Goal: Navigation & Orientation: Find specific page/section

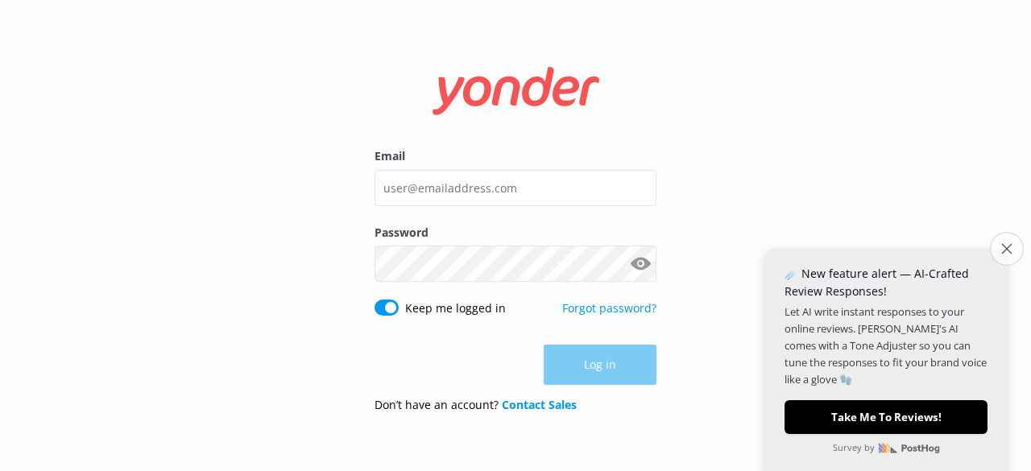
click at [1005, 242] on button "Close survey" at bounding box center [1007, 249] width 34 height 34
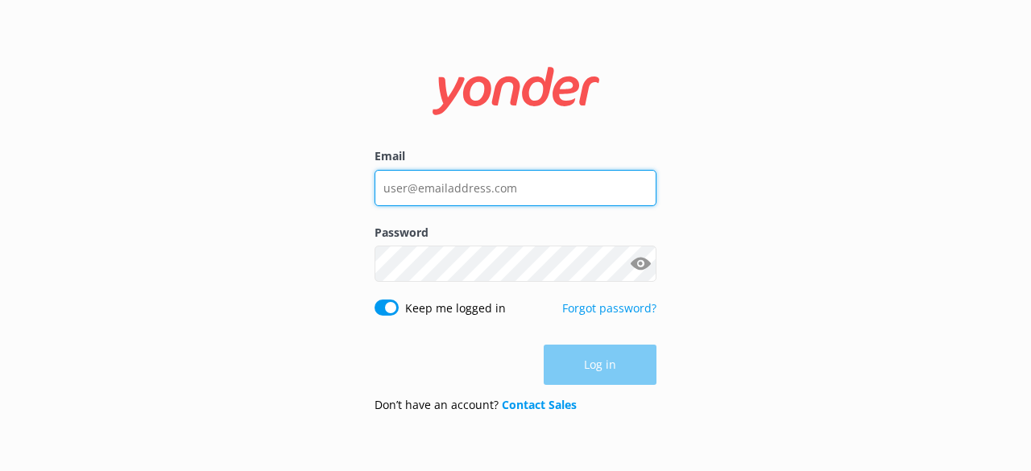
click at [428, 176] on input "Email" at bounding box center [515, 188] width 282 height 36
type input "[EMAIL_ADDRESS][DOMAIN_NAME]"
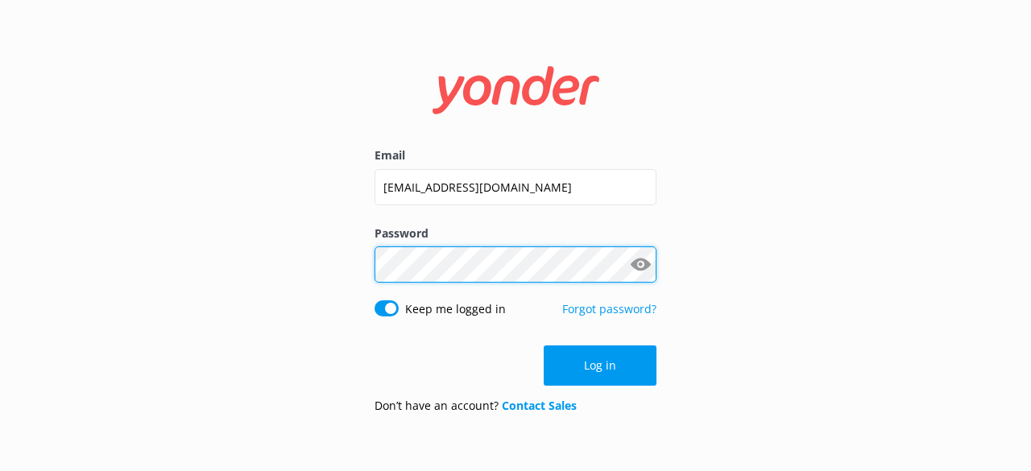
click button "Log in" at bounding box center [600, 365] width 113 height 40
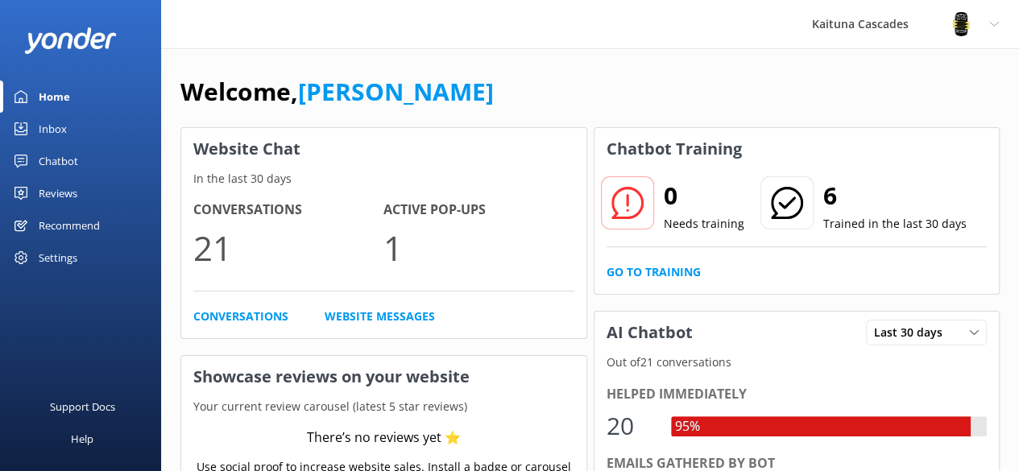
click at [40, 130] on div "Inbox" at bounding box center [53, 129] width 28 height 32
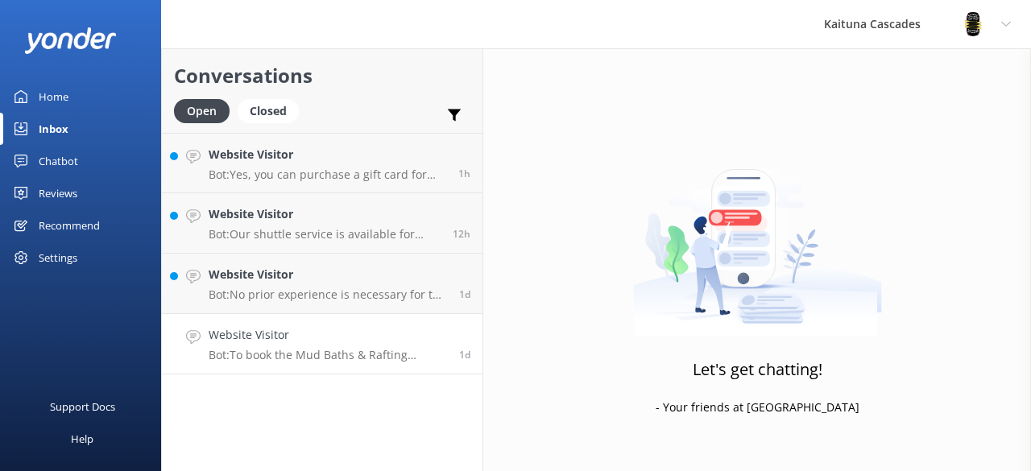
click at [275, 341] on h4 "Website Visitor" at bounding box center [328, 335] width 238 height 18
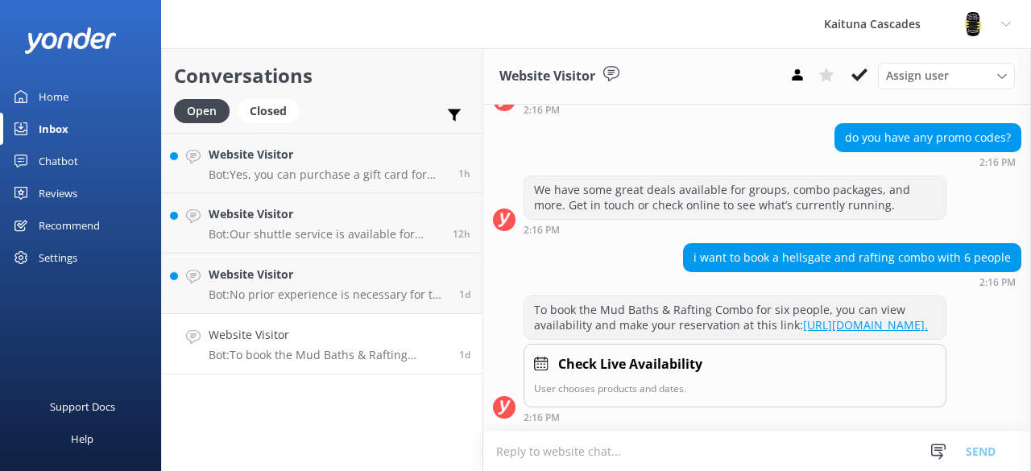
scroll to position [169, 0]
click at [256, 292] on p "Bot: No prior experience is necessary for the Kaituna River course. You will be…" at bounding box center [328, 295] width 238 height 14
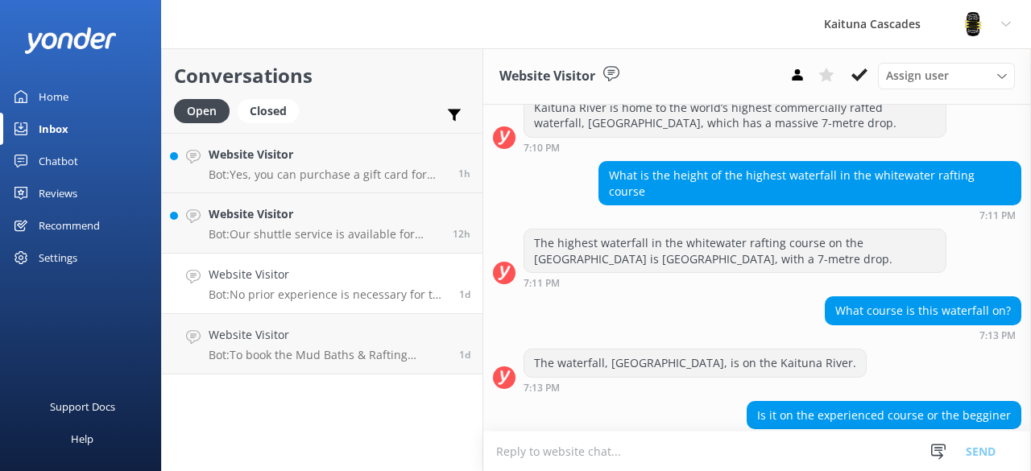
scroll to position [322, 0]
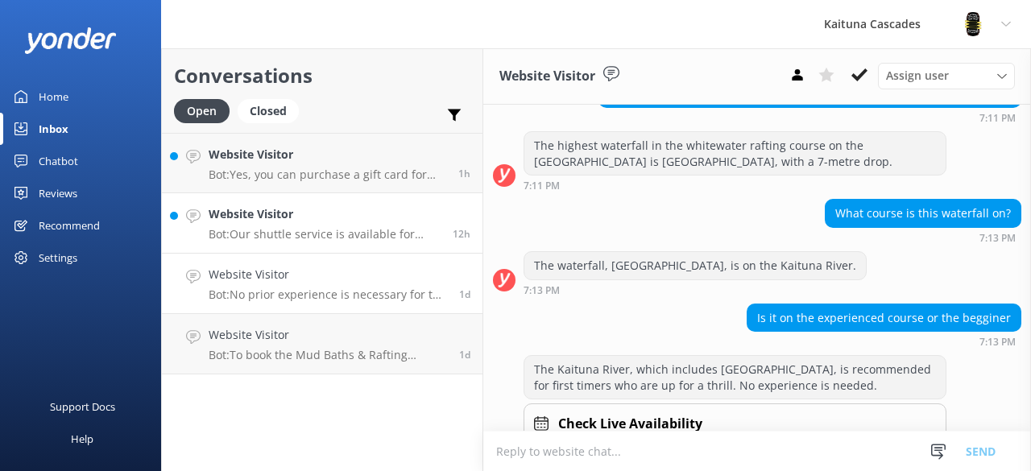
click at [322, 212] on h4 "Website Visitor" at bounding box center [325, 214] width 232 height 18
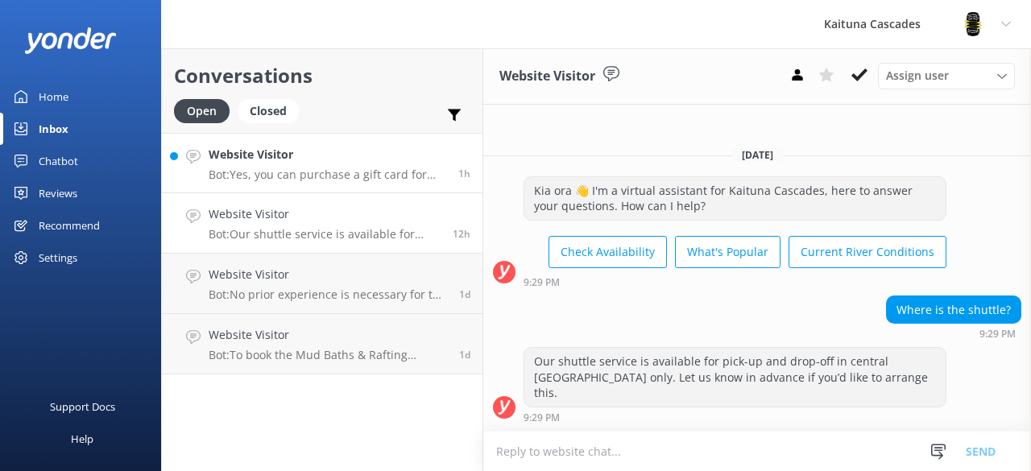
click at [307, 180] on p "Bot: Yes, you can purchase a gift card for one of our rafting trips. They can b…" at bounding box center [328, 175] width 238 height 14
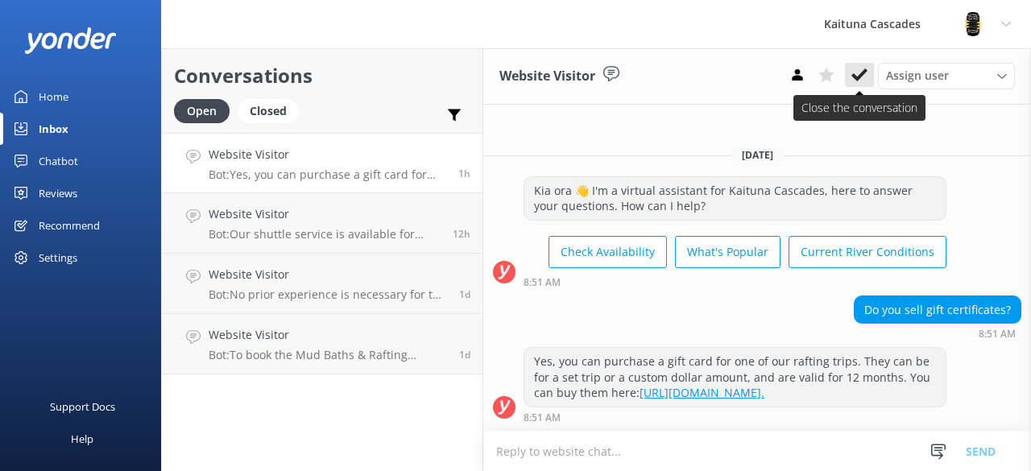
click at [855, 80] on icon at bounding box center [859, 75] width 16 height 16
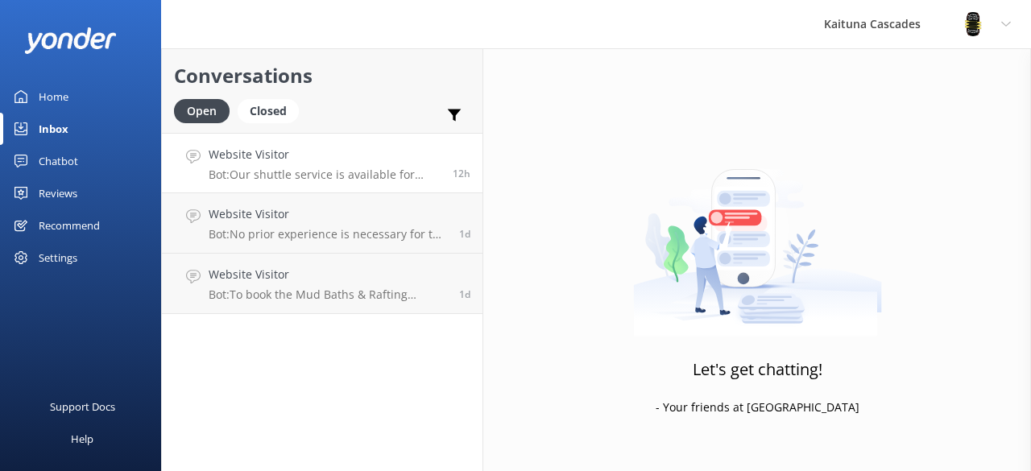
click at [323, 173] on p "Bot: Our shuttle service is available for pick-up and drop-off in central [GEOG…" at bounding box center [325, 175] width 232 height 14
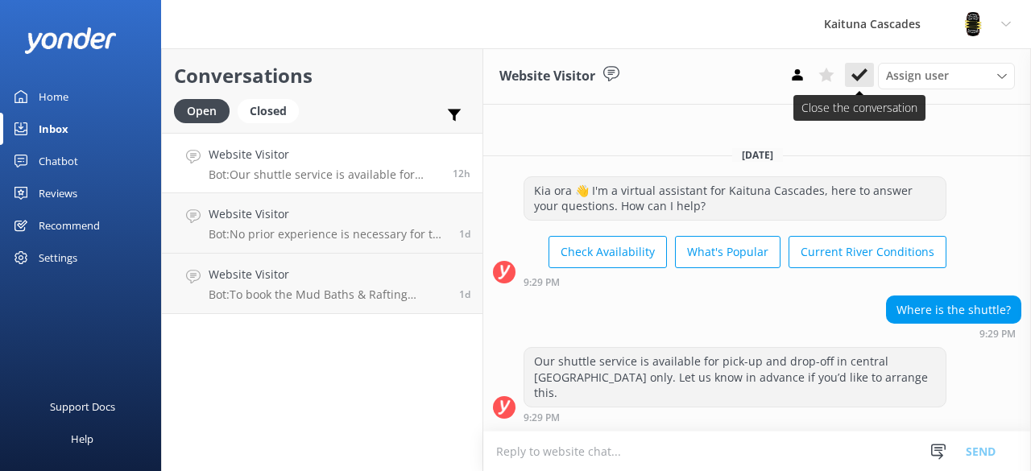
click at [858, 76] on icon at bounding box center [859, 75] width 16 height 16
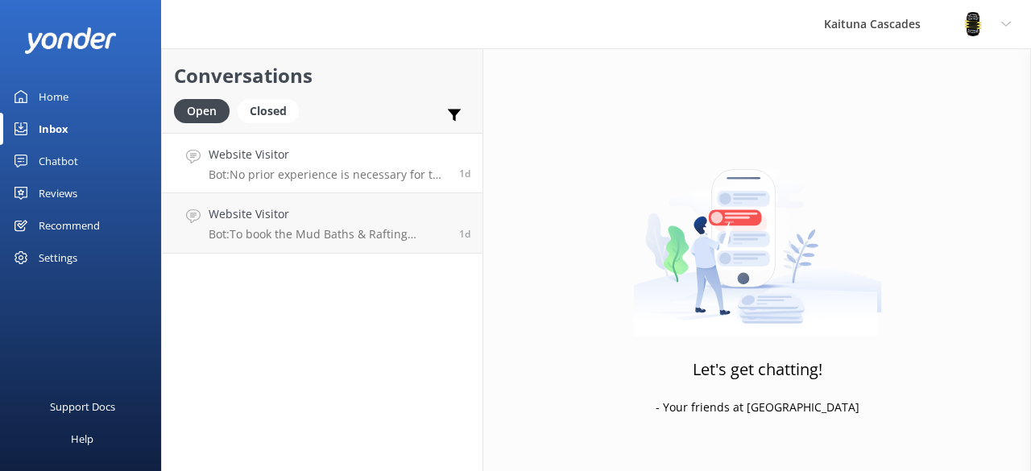
click at [411, 162] on h4 "Website Visitor" at bounding box center [328, 155] width 238 height 18
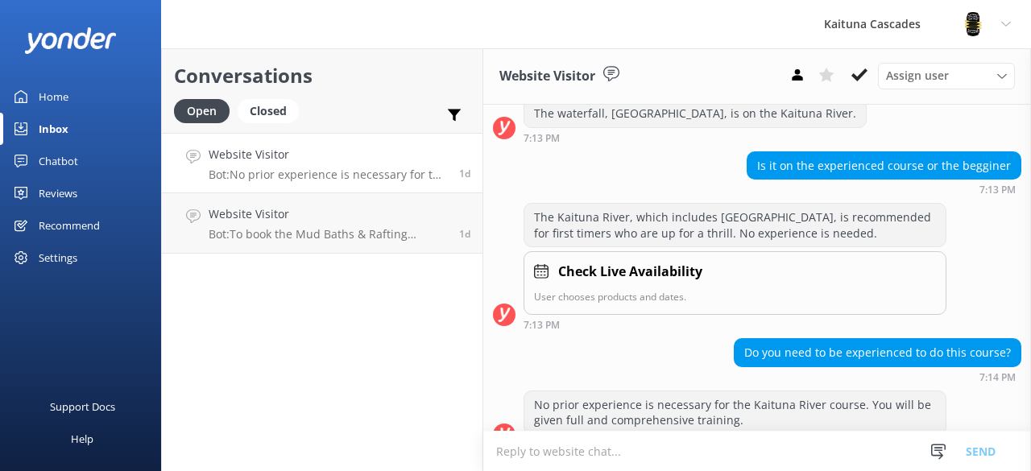
scroll to position [478, 0]
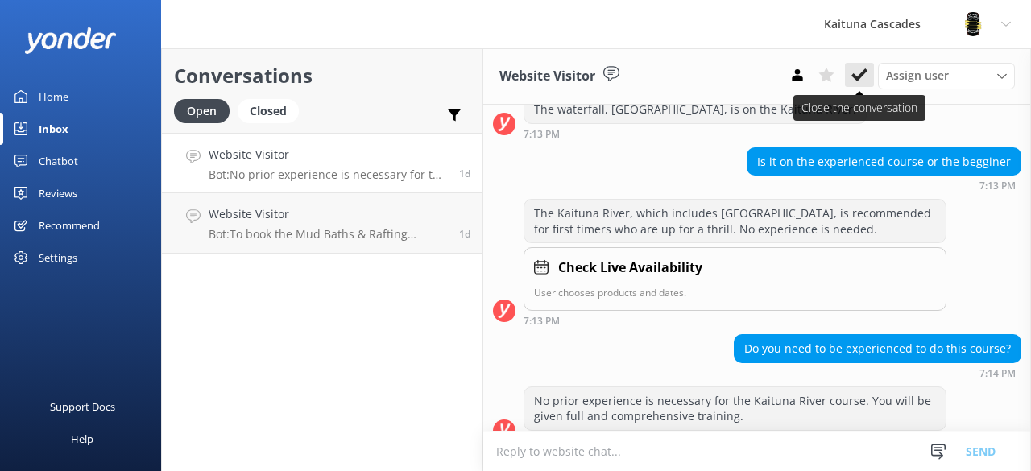
click at [863, 68] on icon at bounding box center [859, 75] width 16 height 16
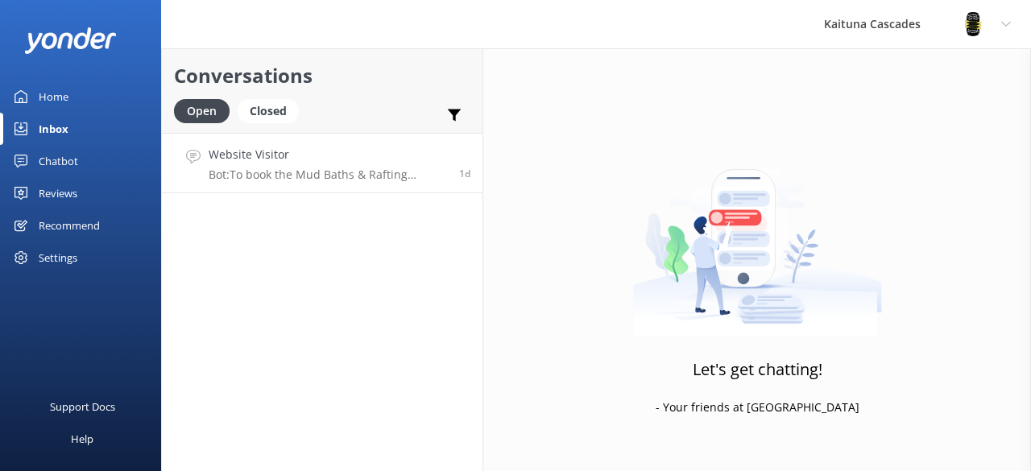
click at [287, 176] on p "Bot: To book the Mud Baths & Rafting Combo for six people, you can view availab…" at bounding box center [328, 175] width 238 height 14
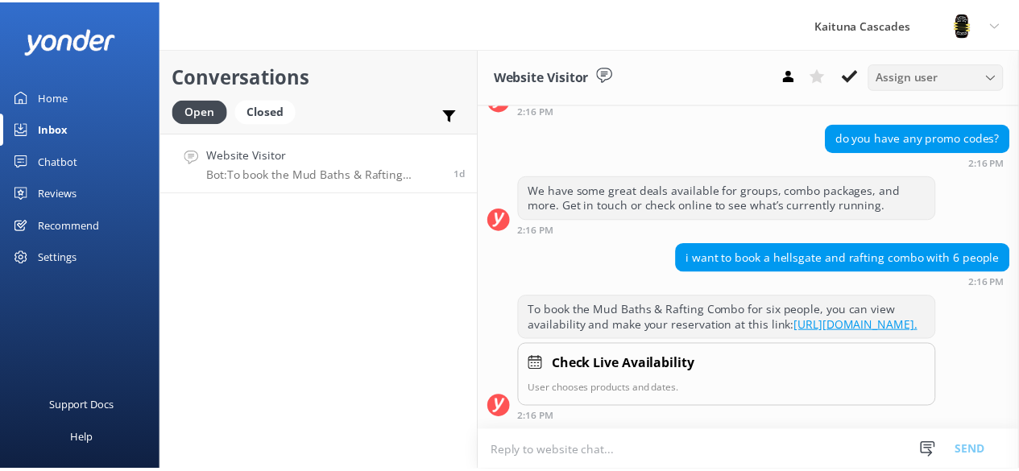
scroll to position [169, 0]
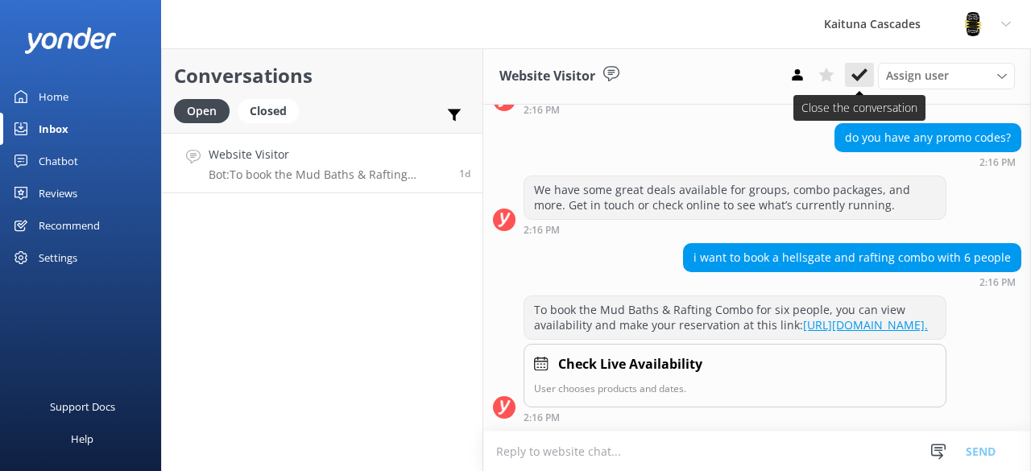
click at [860, 83] on icon at bounding box center [859, 75] width 16 height 16
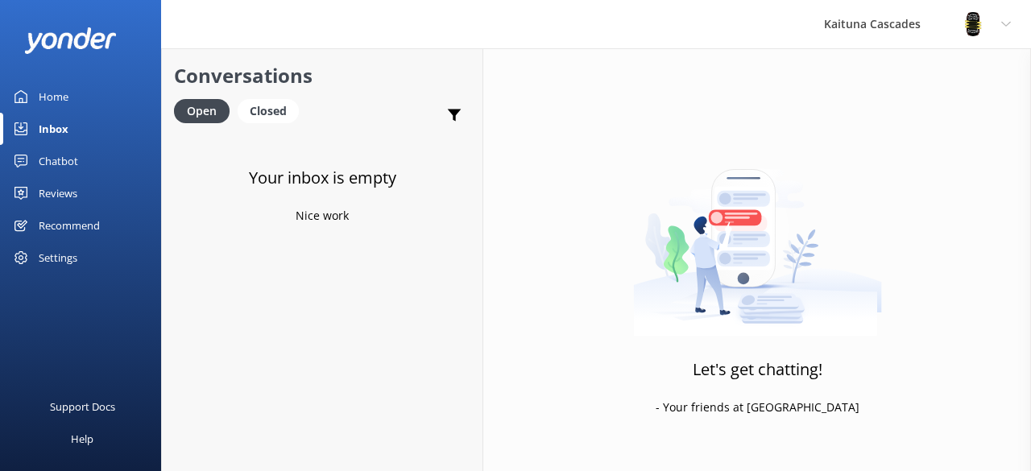
click at [81, 155] on link "Chatbot" at bounding box center [80, 161] width 161 height 32
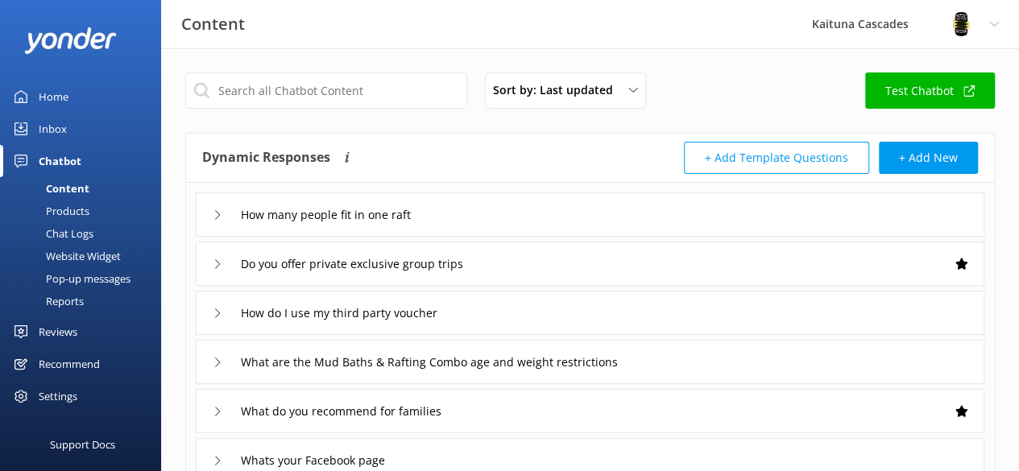
click at [60, 134] on div "Inbox" at bounding box center [53, 129] width 28 height 32
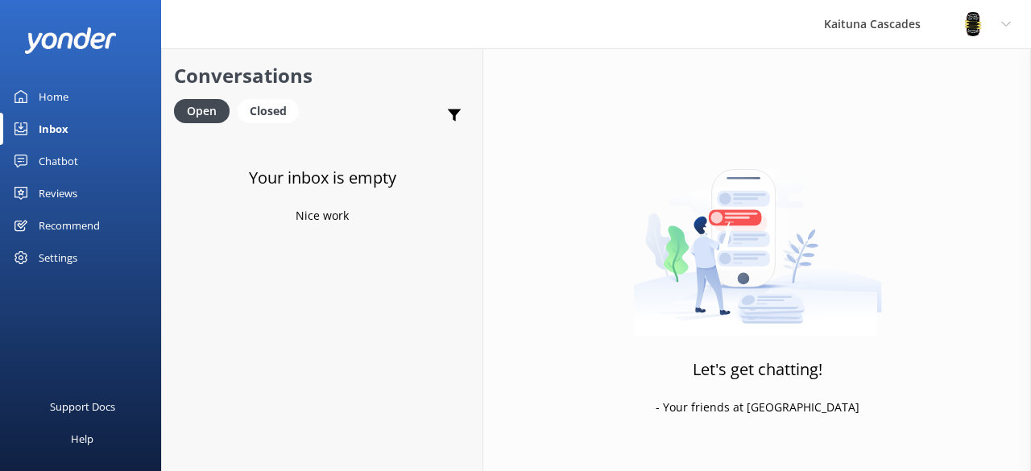
click at [42, 97] on div "Home" at bounding box center [54, 97] width 30 height 32
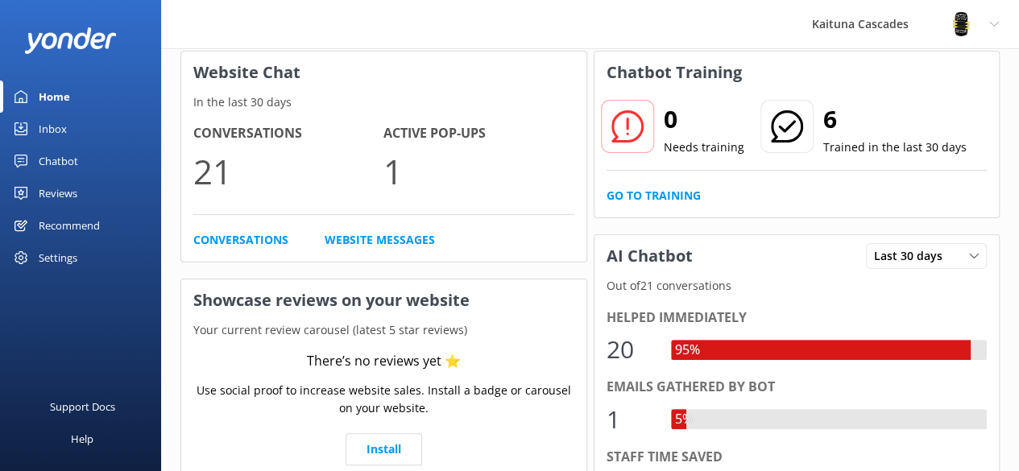
scroll to position [101, 0]
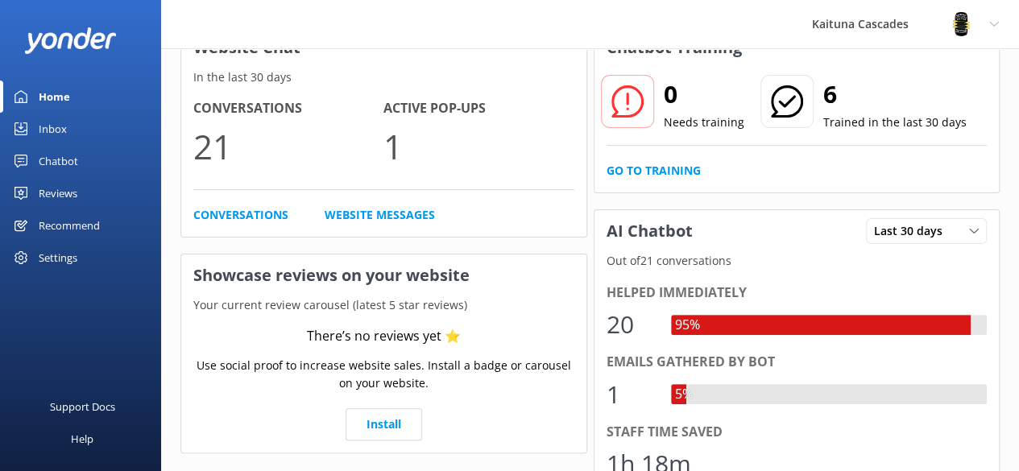
click at [56, 129] on div "Inbox" at bounding box center [53, 129] width 28 height 32
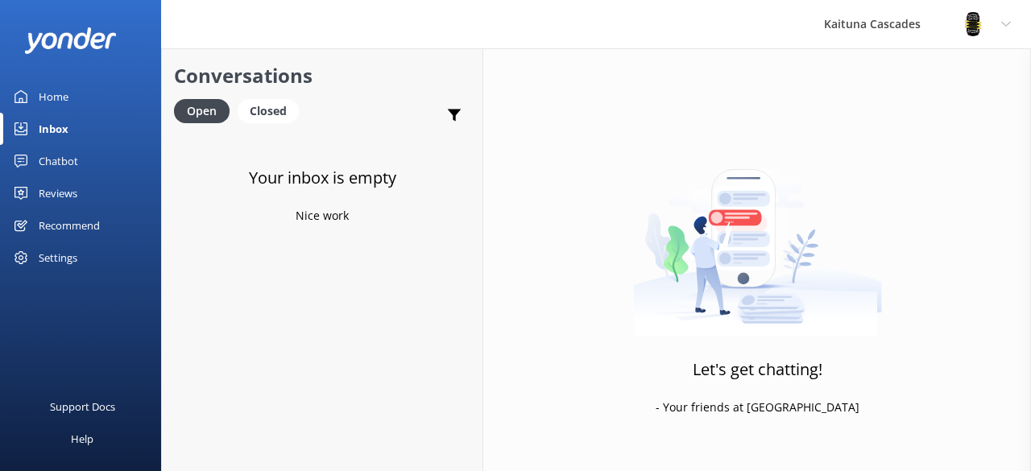
click at [69, 93] on link "Home" at bounding box center [80, 97] width 161 height 32
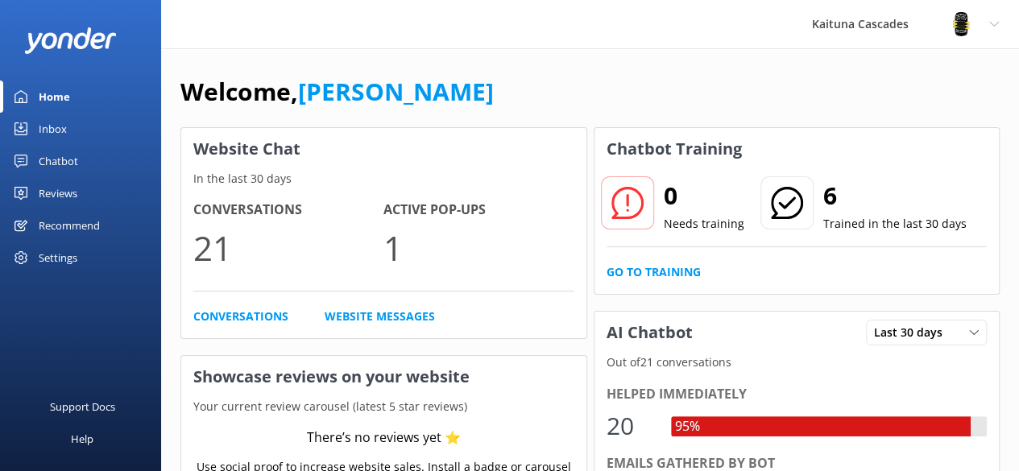
click at [60, 131] on div "Inbox" at bounding box center [53, 129] width 28 height 32
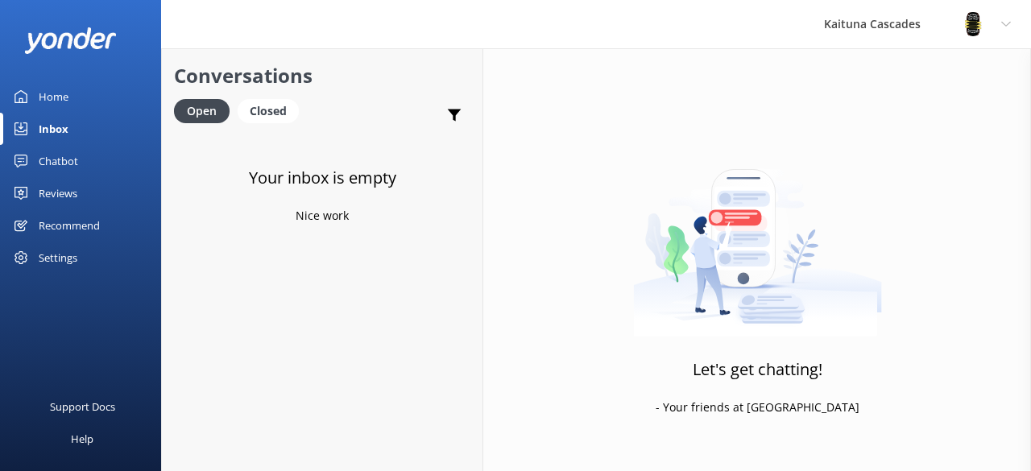
click at [59, 161] on div "Chatbot" at bounding box center [58, 161] width 39 height 32
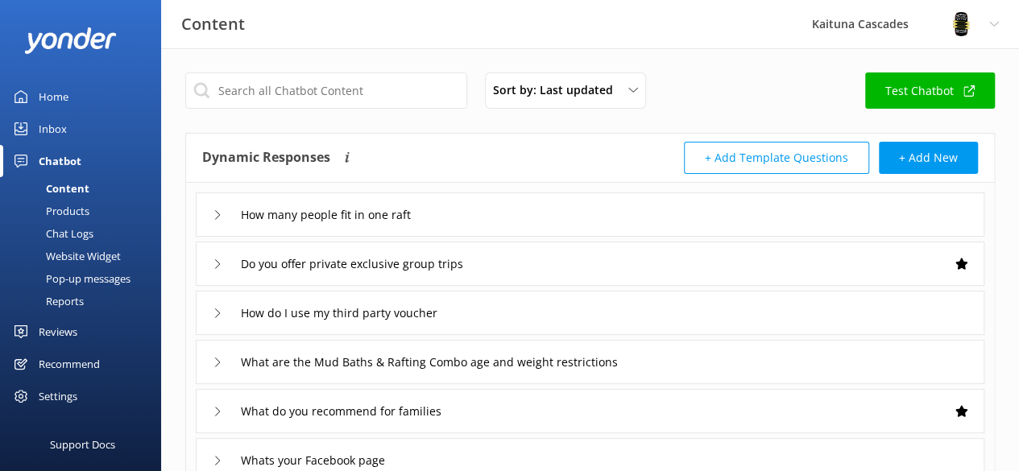
click at [63, 254] on div "Website Widget" at bounding box center [65, 256] width 111 height 23
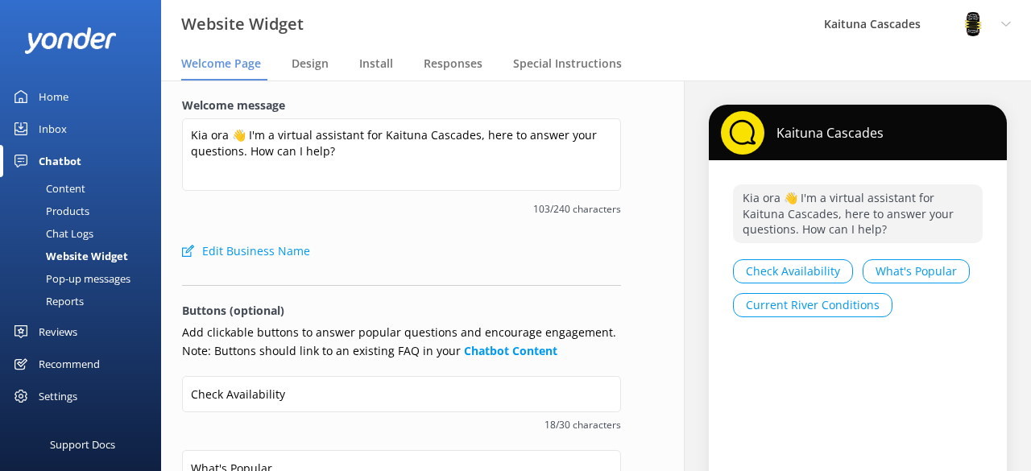
click at [79, 275] on div "Pop-up messages" at bounding box center [70, 278] width 121 height 23
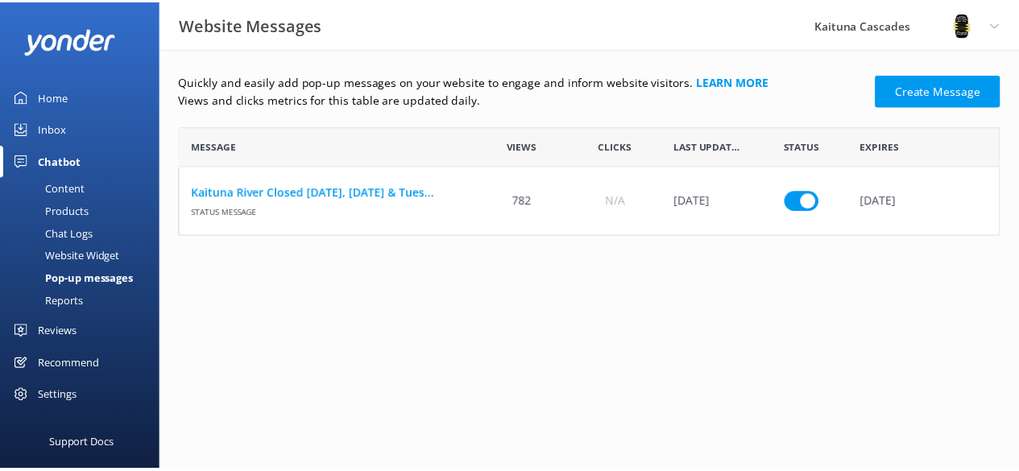
scroll to position [97, 818]
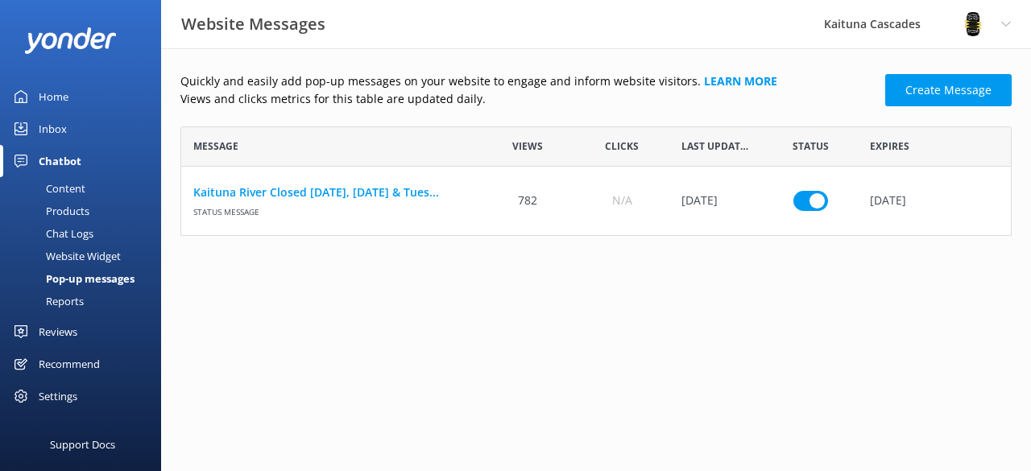
click at [60, 97] on div "Home" at bounding box center [54, 97] width 30 height 32
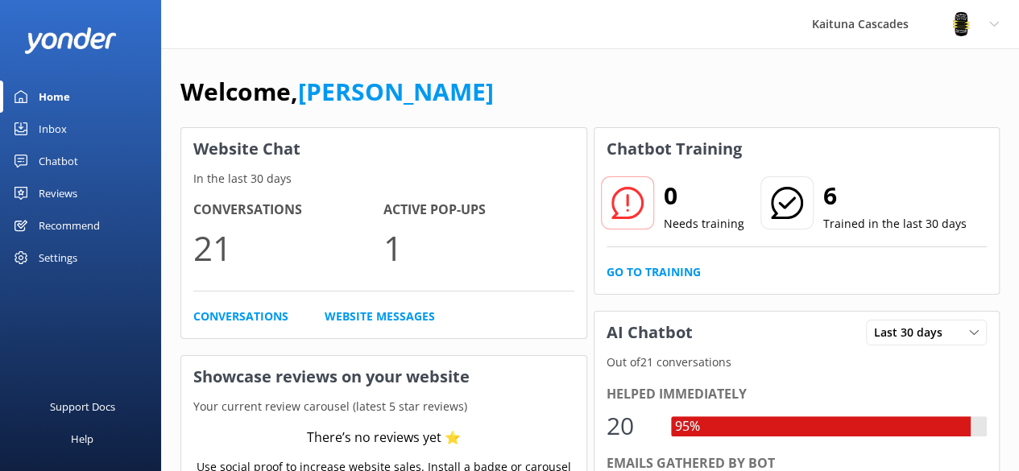
click at [54, 163] on div "Chatbot" at bounding box center [58, 161] width 39 height 32
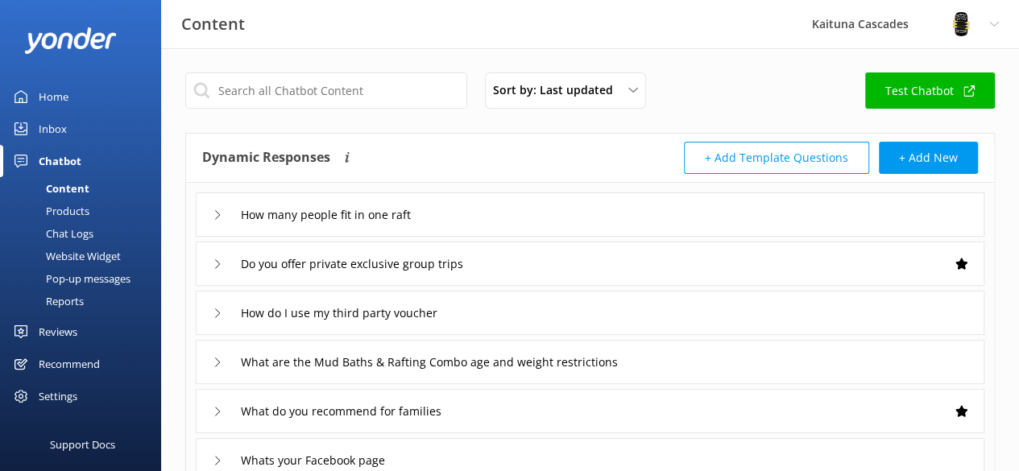
click at [63, 330] on div "Reviews" at bounding box center [58, 332] width 39 height 32
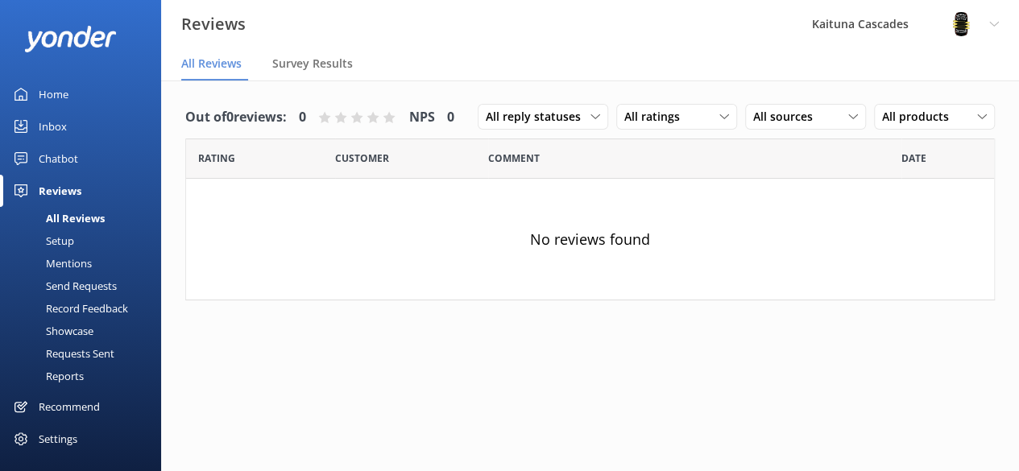
click at [48, 101] on div "Home" at bounding box center [54, 94] width 30 height 32
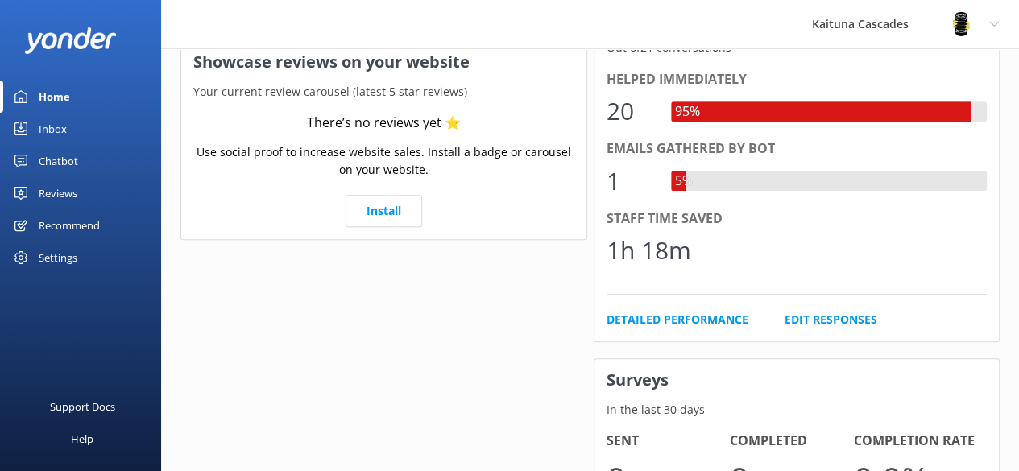
scroll to position [161, 0]
